Goal: Transaction & Acquisition: Purchase product/service

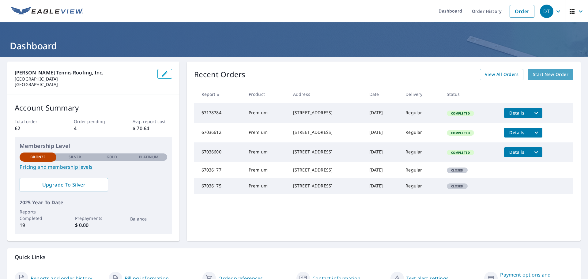
click at [537, 74] on span "Start New Order" at bounding box center [551, 75] width 36 height 8
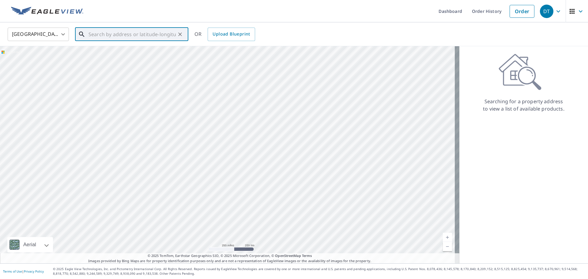
click at [112, 34] on input "text" at bounding box center [132, 34] width 87 height 17
click at [149, 33] on input "text" at bounding box center [132, 34] width 87 height 17
click at [137, 59] on p "[GEOGRAPHIC_DATA]" at bounding box center [135, 59] width 96 height 6
type input "[STREET_ADDRESS]"
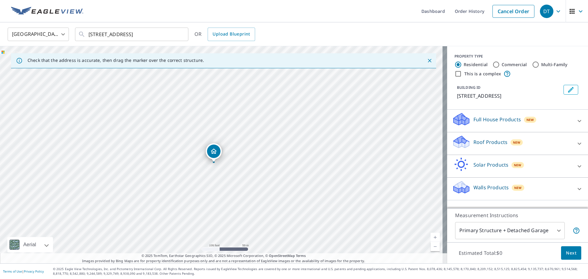
click at [216, 153] on icon "Dropped pin, building 1, Residential property, 620 N University Dr Coral Spring…" at bounding box center [214, 151] width 6 height 5
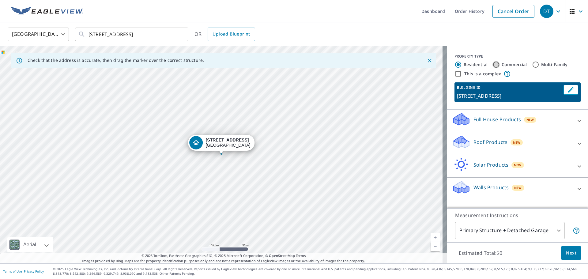
click at [492, 63] on input "Commercial" at bounding box center [495, 64] width 7 height 7
radio input "true"
type input "4"
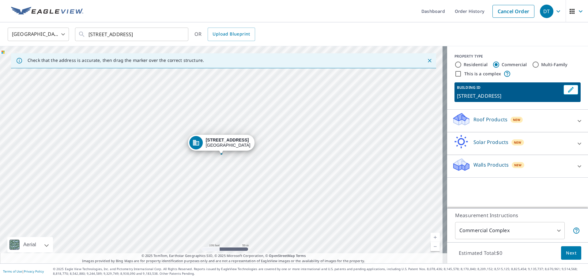
click at [576, 120] on icon at bounding box center [579, 120] width 7 height 7
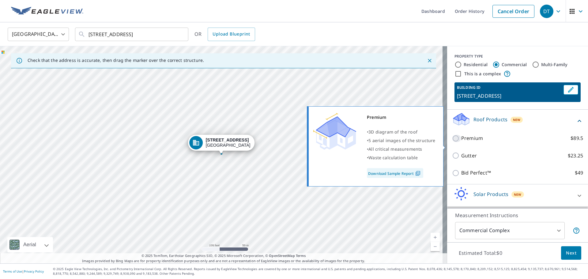
click at [452, 142] on input "Premium $89.5" at bounding box center [456, 138] width 9 height 7
checkbox input "true"
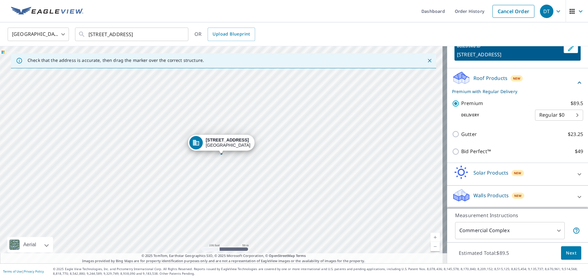
scroll to position [49, 0]
click at [566, 254] on span "Next" at bounding box center [571, 253] width 10 height 8
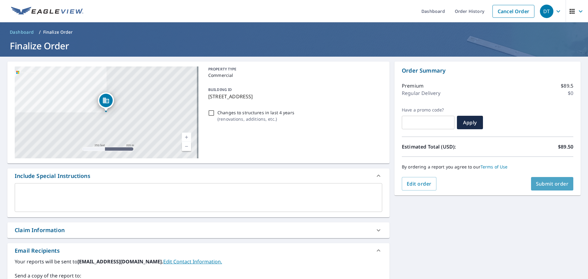
click at [551, 183] on span "Submit order" at bounding box center [552, 183] width 33 height 7
